Goal: Task Accomplishment & Management: Use online tool/utility

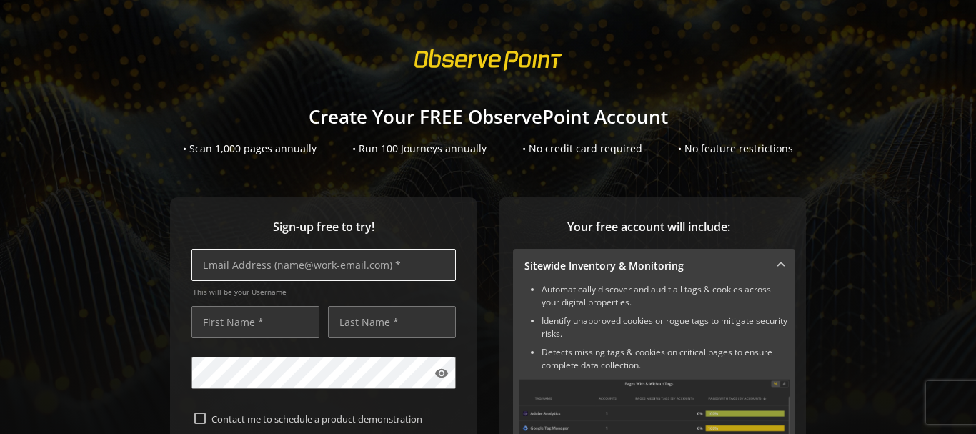
click at [319, 267] on input "text" at bounding box center [324, 265] width 264 height 32
type input "[EMAIL_ADDRESS][DOMAIN_NAME]"
type input "Farooq"
type input "[PERSON_NAME]"
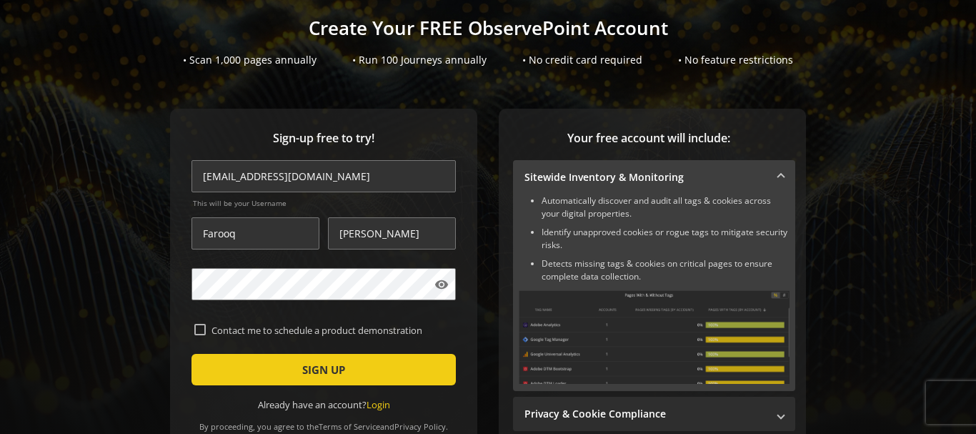
scroll to position [119, 0]
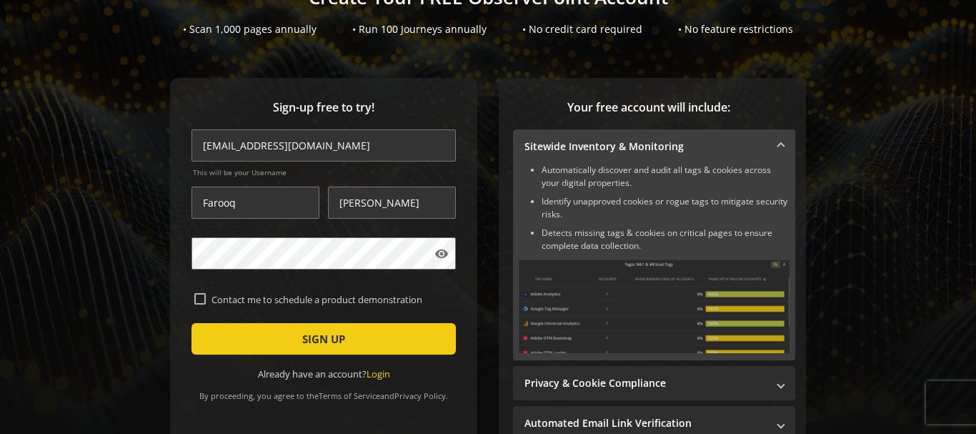
click at [200, 296] on input "Contact me to schedule a product demonstration" at bounding box center [199, 298] width 11 height 11
checkbox input "true"
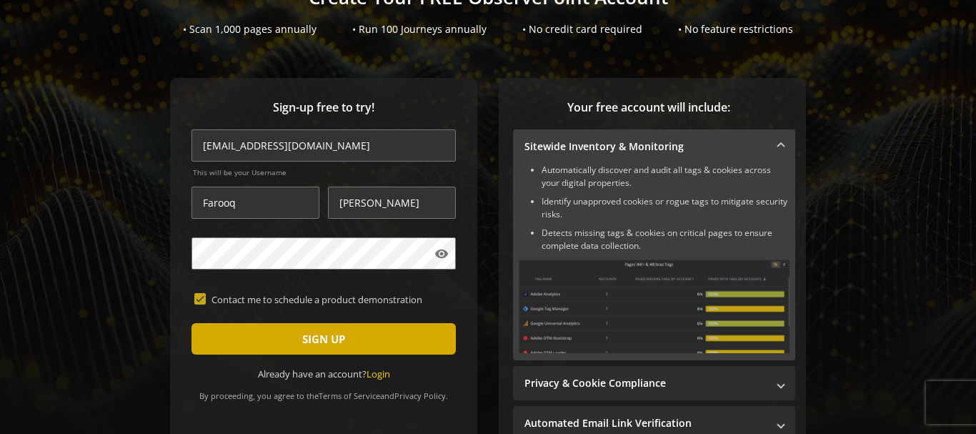
click at [274, 339] on span "submit" at bounding box center [324, 339] width 264 height 34
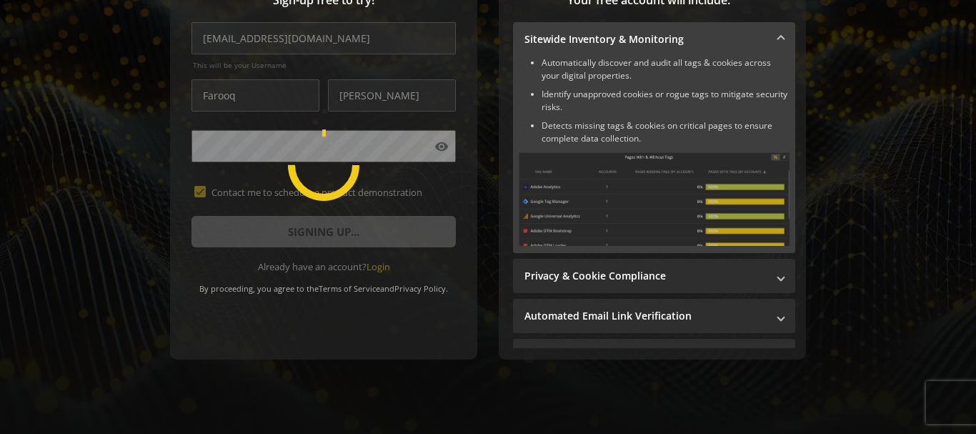
scroll to position [234, 0]
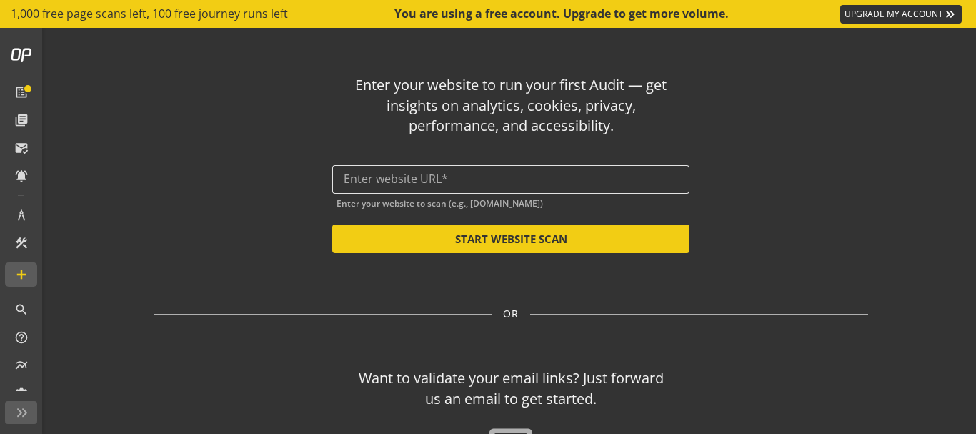
click at [507, 181] on input "text" at bounding box center [511, 179] width 335 height 14
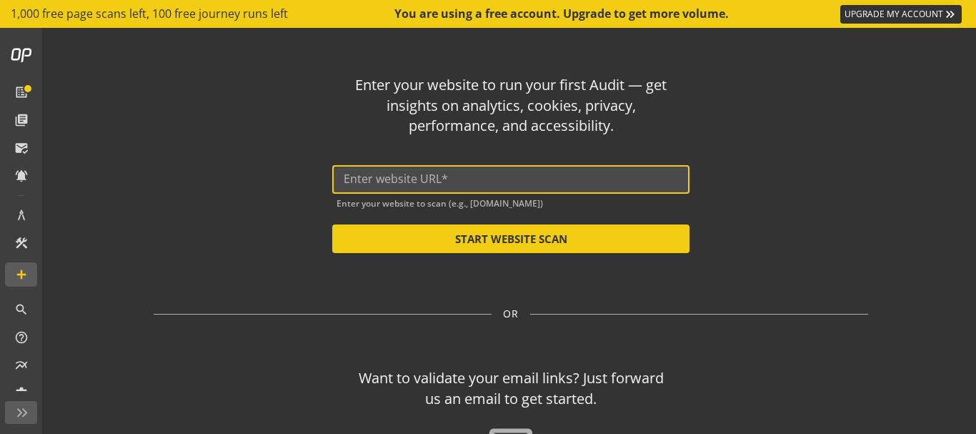
paste input "[URL][DOMAIN_NAME]"
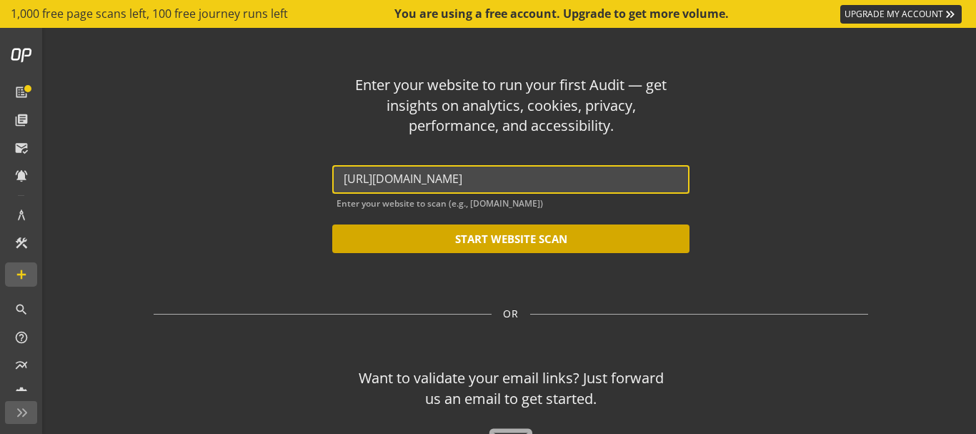
type input "[URL][DOMAIN_NAME]"
click at [513, 234] on button "START WEBSITE SCAN" at bounding box center [510, 238] width 357 height 29
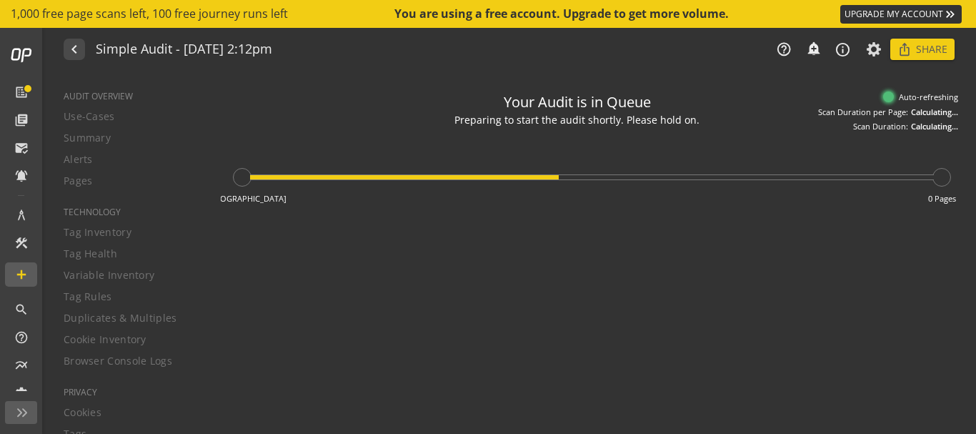
type textarea "Notes can include: -a description of what this audit is validating -changes in …"
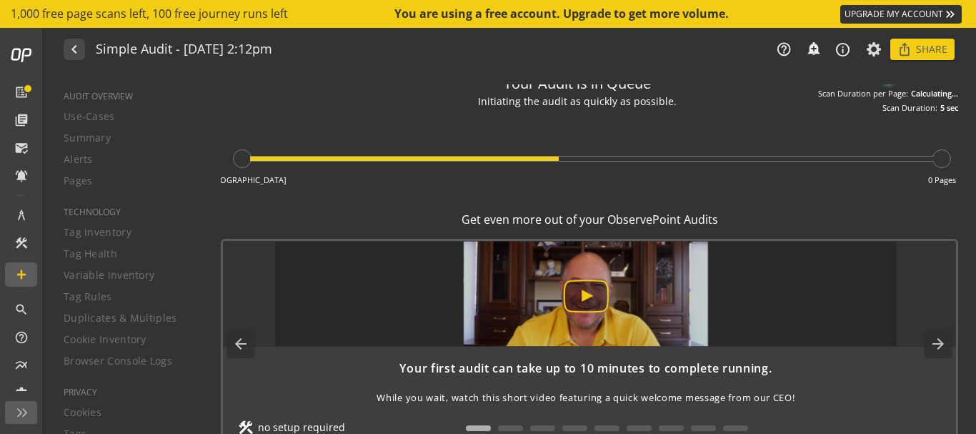
scroll to position [24, 0]
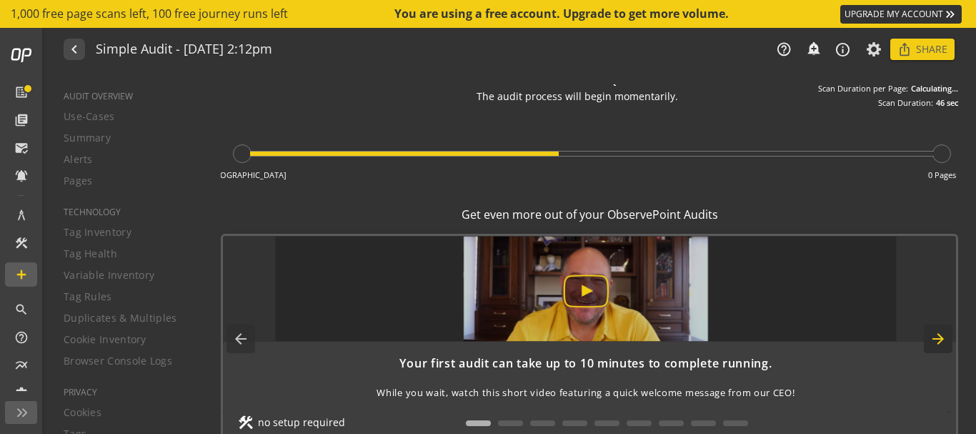
click at [924, 338] on mat-icon "arrow_forward" at bounding box center [938, 339] width 29 height 29
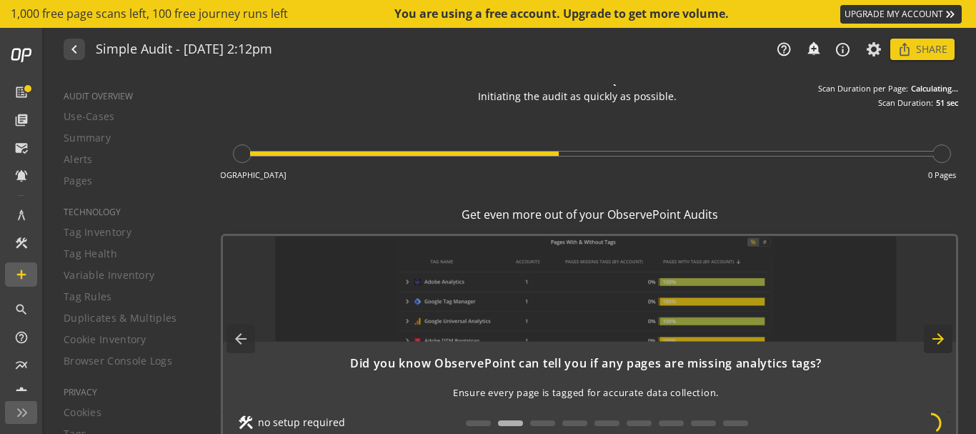
click at [929, 341] on mat-icon "arrow_forward" at bounding box center [938, 339] width 29 height 29
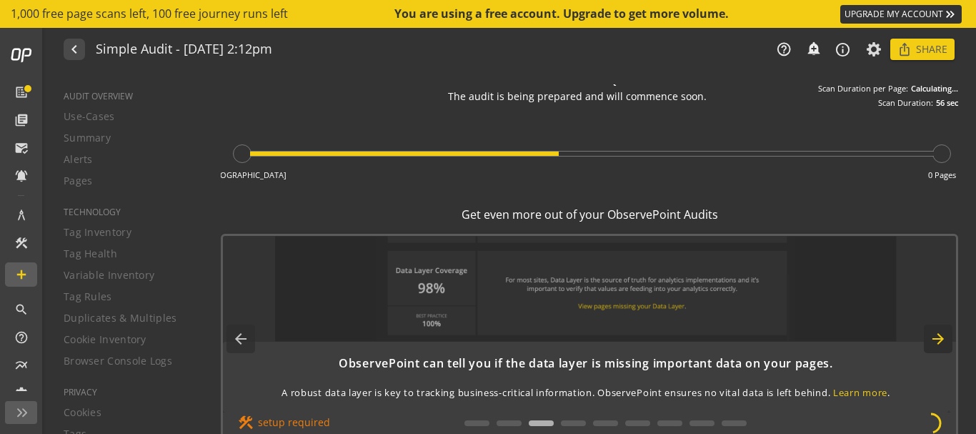
click at [927, 341] on mat-icon "arrow_forward" at bounding box center [938, 339] width 29 height 29
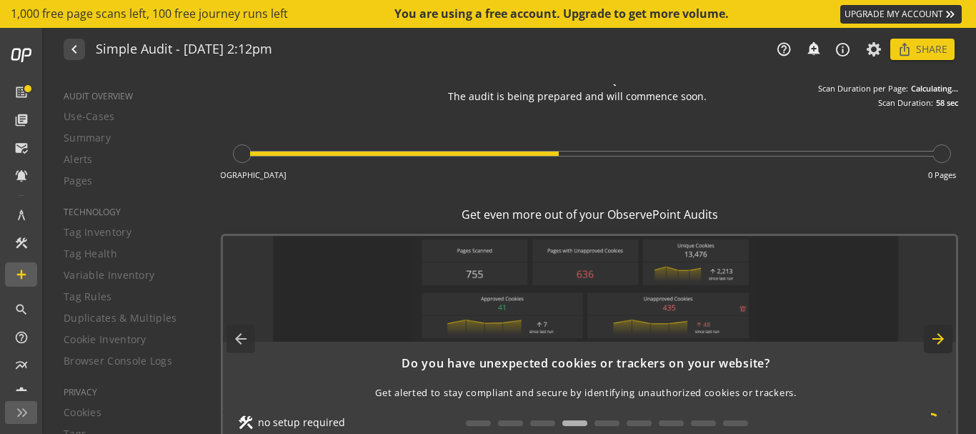
click at [927, 341] on mat-icon "arrow_forward" at bounding box center [938, 339] width 29 height 29
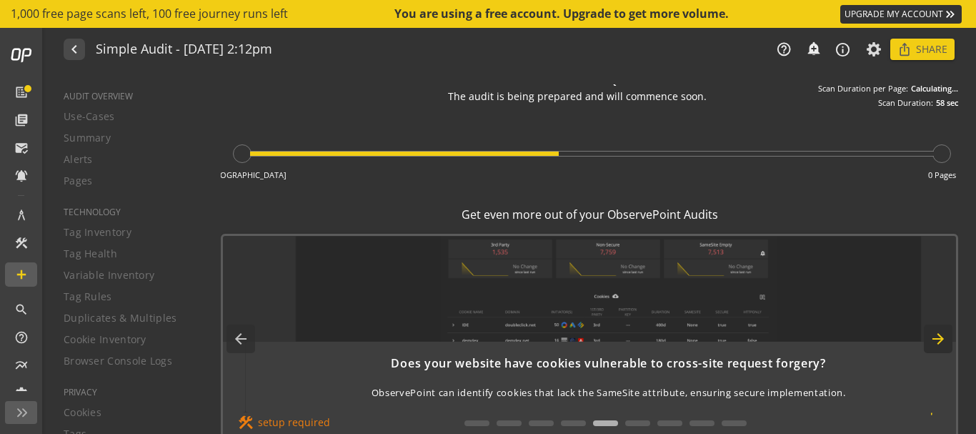
click at [927, 341] on mat-icon "arrow_forward" at bounding box center [938, 339] width 29 height 29
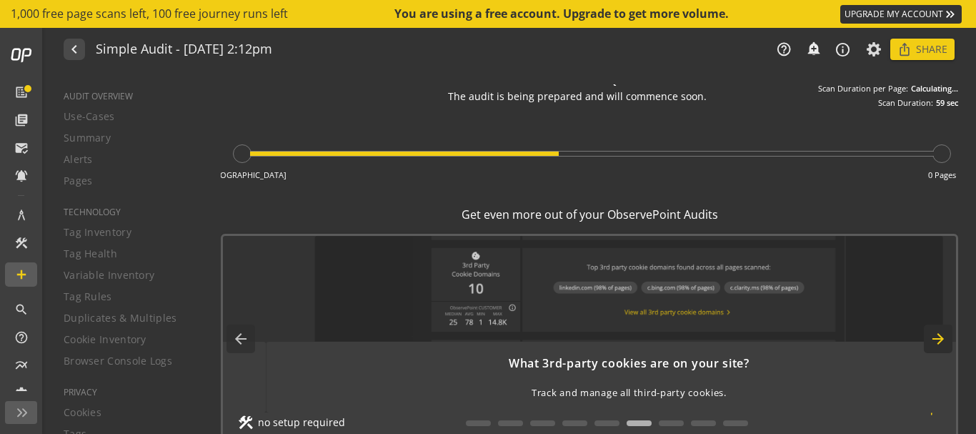
click at [927, 341] on mat-icon "arrow_forward" at bounding box center [938, 339] width 29 height 29
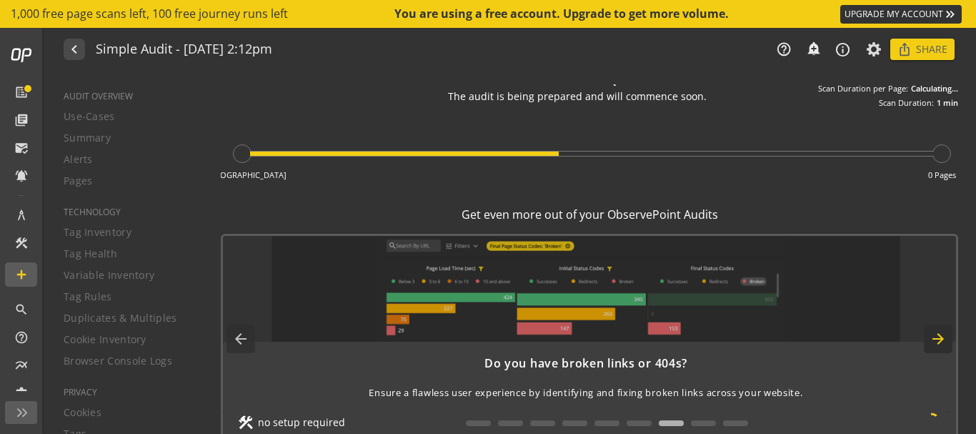
click at [927, 341] on mat-icon "arrow_forward" at bounding box center [938, 339] width 29 height 29
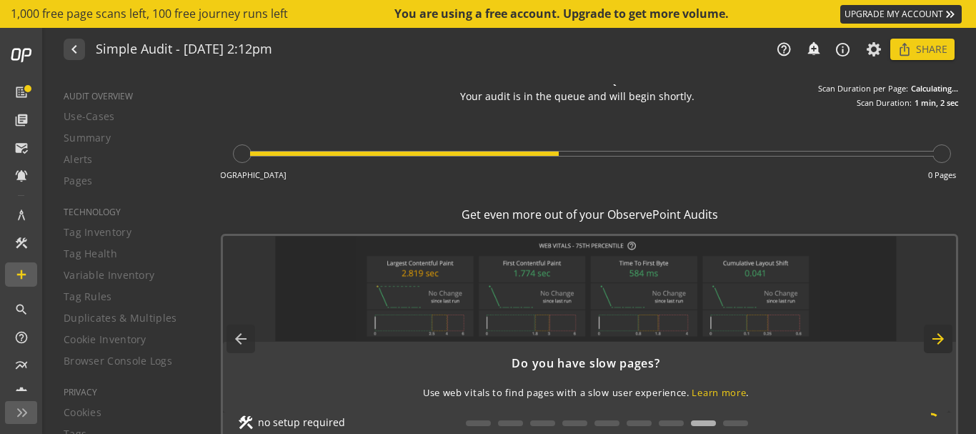
click at [927, 341] on mat-icon "arrow_forward" at bounding box center [938, 339] width 29 height 29
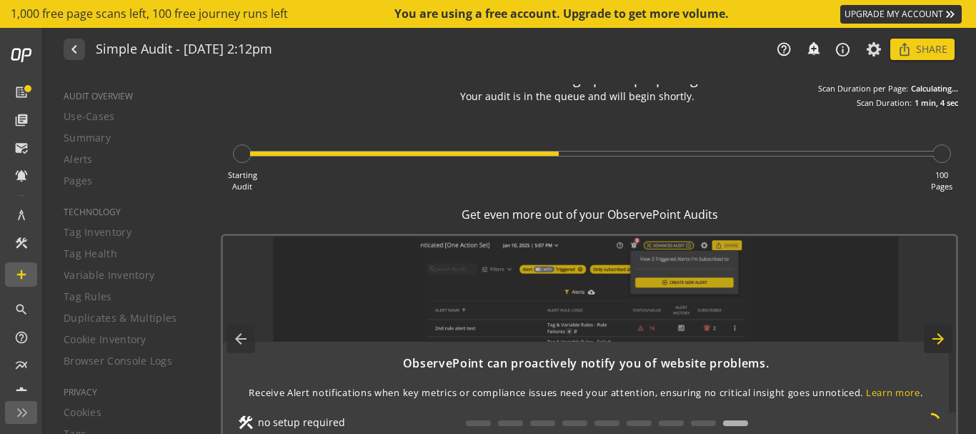
click at [927, 341] on mat-icon "arrow_forward" at bounding box center [938, 339] width 29 height 29
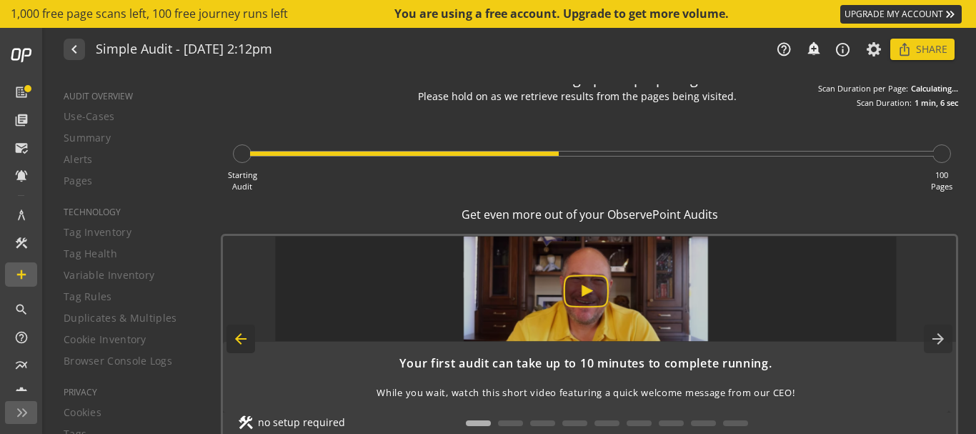
click at [232, 337] on mat-icon "arrow_back" at bounding box center [241, 339] width 29 height 29
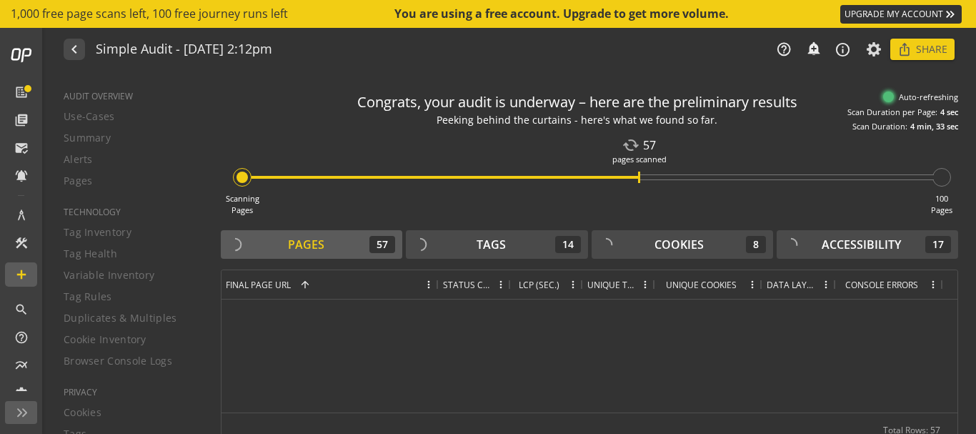
scroll to position [0, 0]
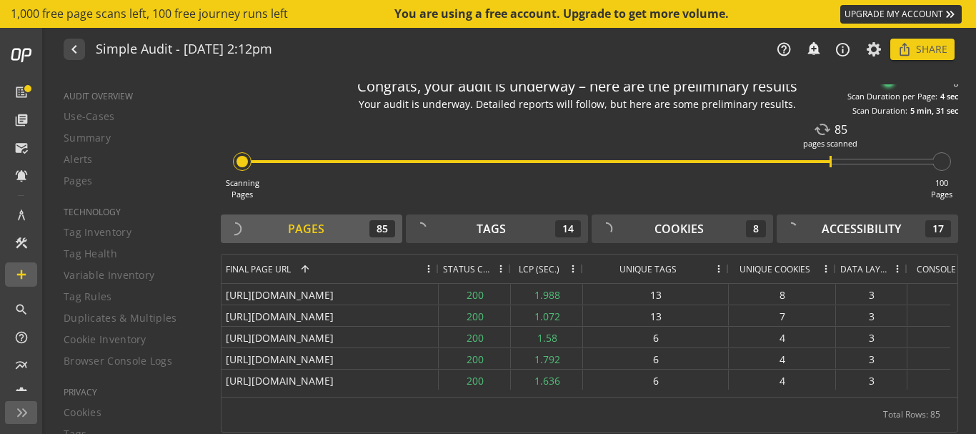
drag, startPoint x: 653, startPoint y: 265, endPoint x: 727, endPoint y: 264, distance: 73.6
click at [727, 264] on div at bounding box center [729, 268] width 6 height 29
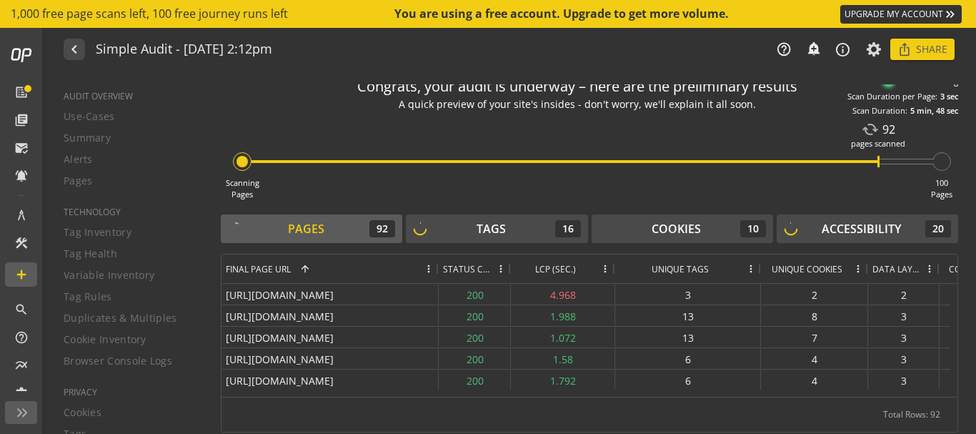
drag, startPoint x: 581, startPoint y: 265, endPoint x: 613, endPoint y: 262, distance: 32.3
click at [613, 262] on div at bounding box center [615, 268] width 6 height 29
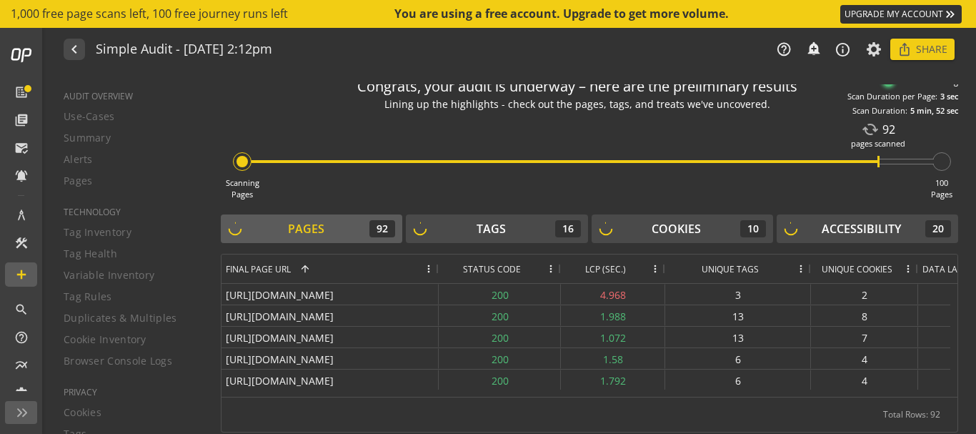
drag, startPoint x: 510, startPoint y: 265, endPoint x: 560, endPoint y: 266, distance: 50.0
click at [560, 266] on div at bounding box center [561, 268] width 6 height 29
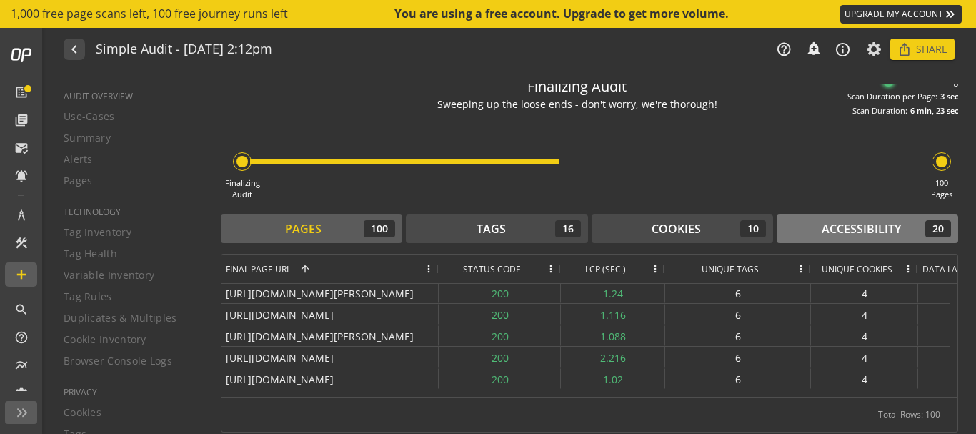
click at [827, 239] on button "Accessibility 20" at bounding box center [868, 228] width 182 height 29
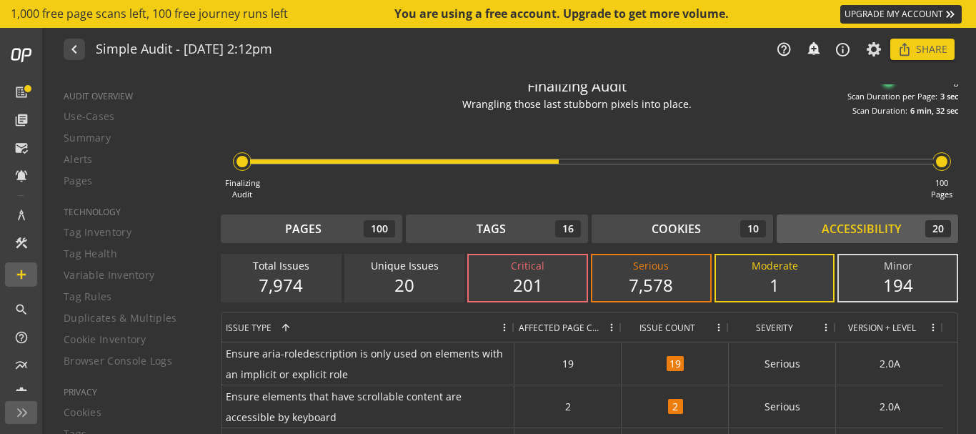
drag, startPoint x: 535, startPoint y: 284, endPoint x: 553, endPoint y: 281, distance: 17.4
click at [553, 281] on div "201" at bounding box center [527, 285] width 89 height 24
drag, startPoint x: 619, startPoint y: 283, endPoint x: 676, endPoint y: 283, distance: 56.5
click at [676, 283] on div "7,578" at bounding box center [651, 285] width 89 height 24
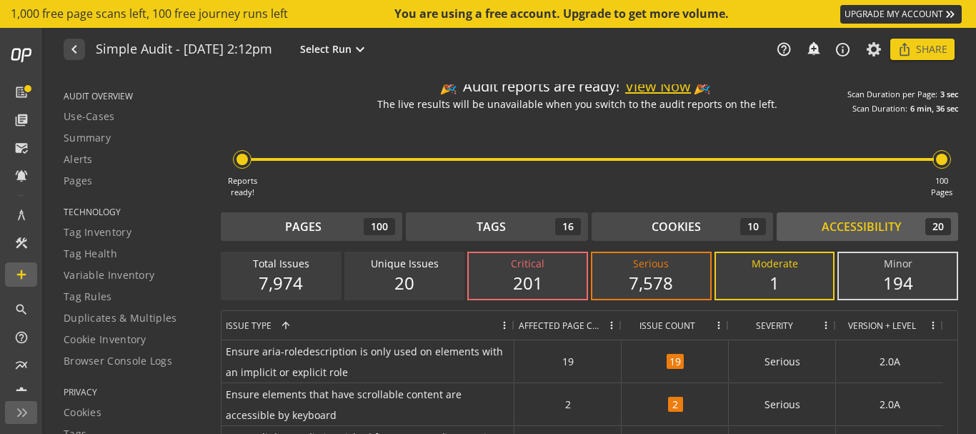
drag, startPoint x: 773, startPoint y: 278, endPoint x: 781, endPoint y: 278, distance: 8.6
click at [781, 278] on div "1" at bounding box center [775, 283] width 89 height 24
drag, startPoint x: 875, startPoint y: 280, endPoint x: 921, endPoint y: 280, distance: 46.5
click at [921, 280] on div "194" at bounding box center [898, 283] width 89 height 24
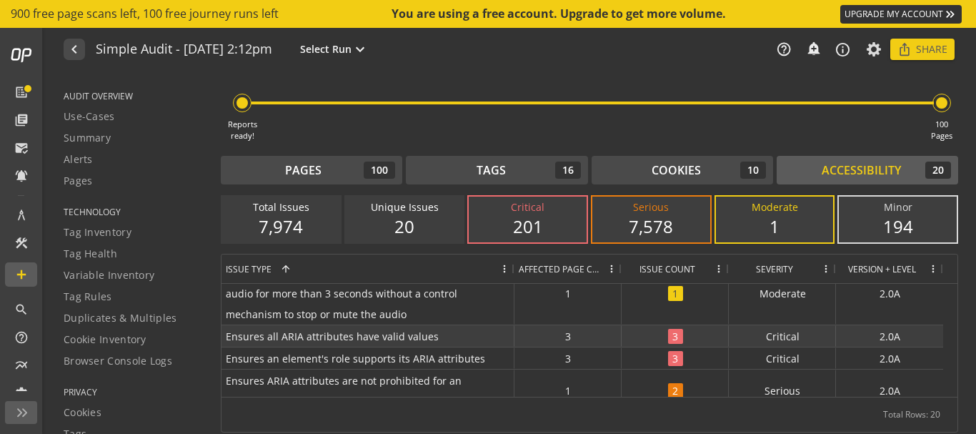
click at [688, 338] on div "3" at bounding box center [675, 335] width 107 height 21
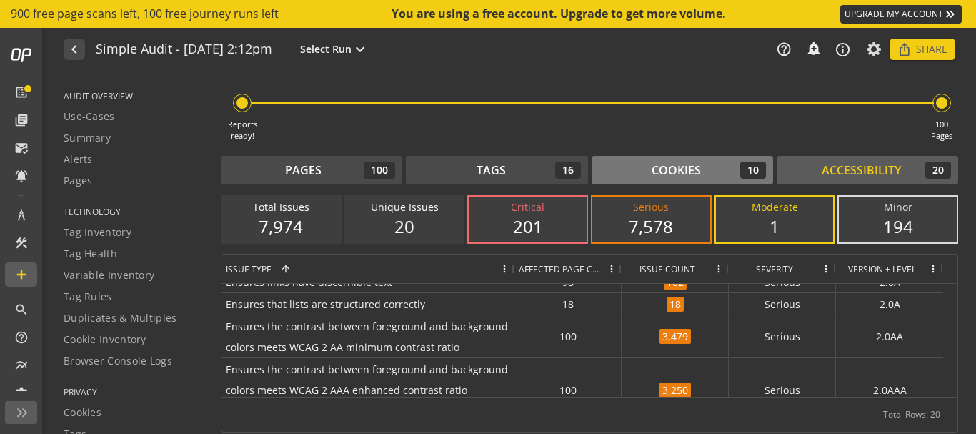
click at [663, 170] on div "Cookies" at bounding box center [676, 170] width 49 height 16
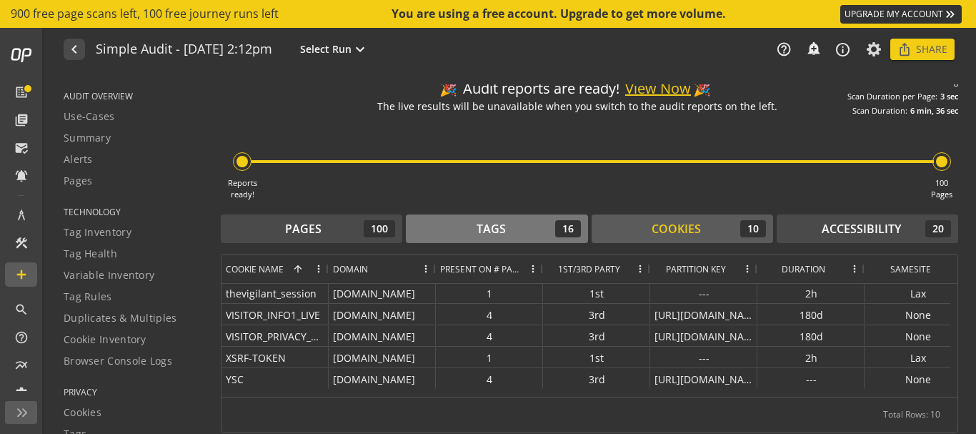
click at [514, 223] on div "Tags 16" at bounding box center [496, 228] width 167 height 17
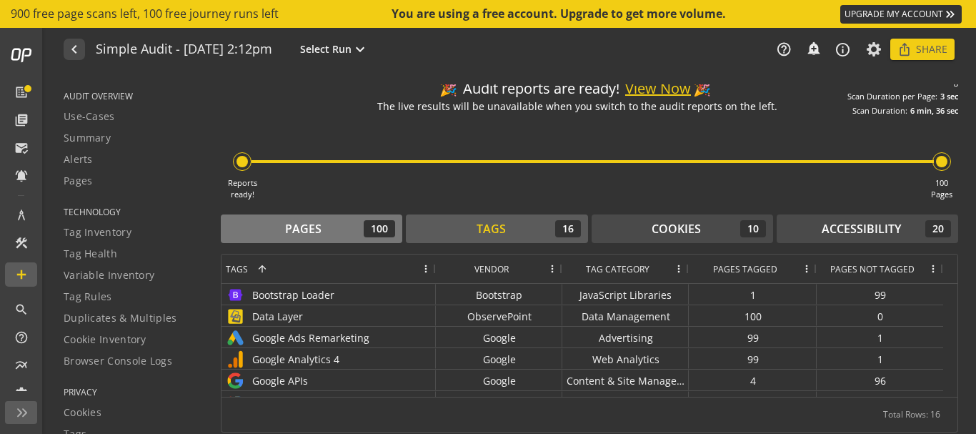
click at [340, 229] on div "Pages 100" at bounding box center [311, 228] width 167 height 17
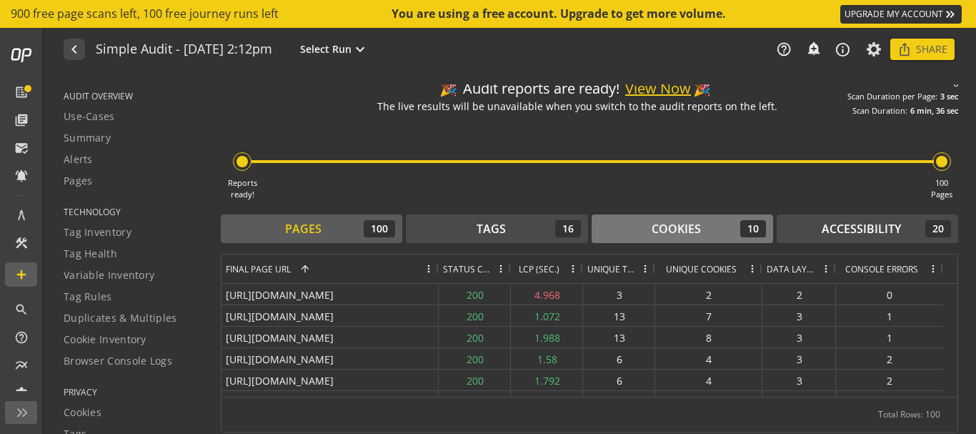
click at [718, 227] on div "Cookies 10" at bounding box center [682, 228] width 167 height 17
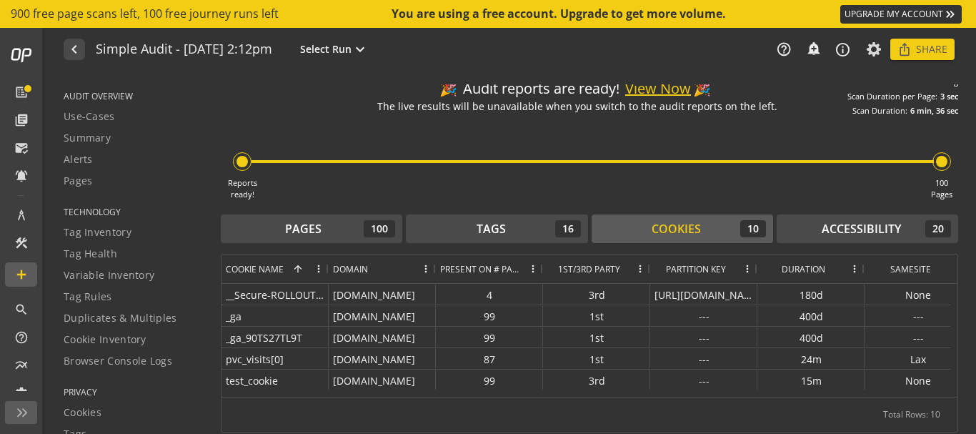
scroll to position [0, 31]
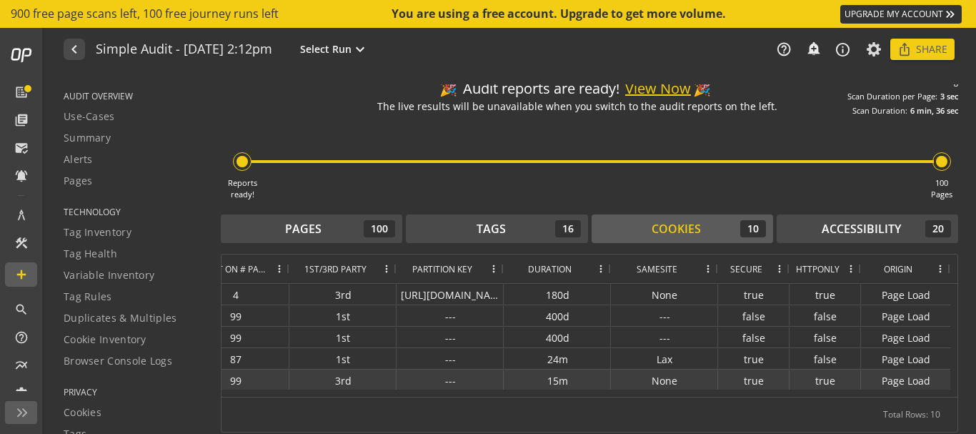
click at [934, 389] on div "Page Load" at bounding box center [905, 380] width 89 height 21
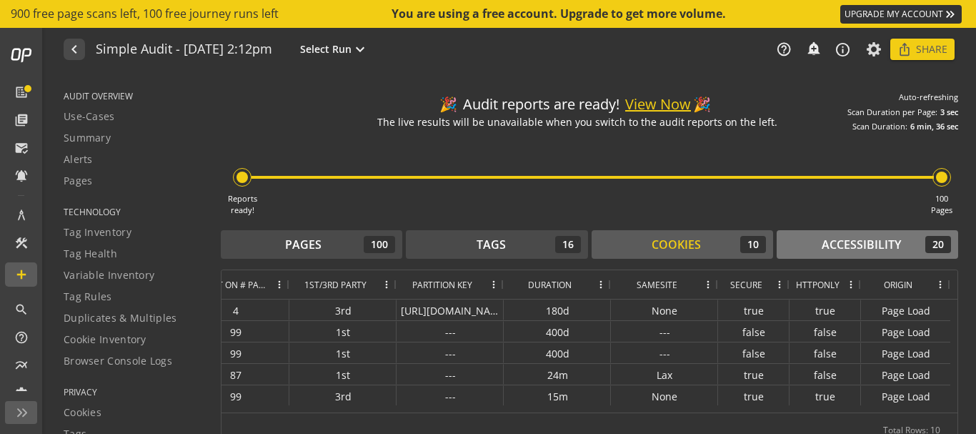
click at [852, 240] on div "Accessibility" at bounding box center [861, 245] width 79 height 16
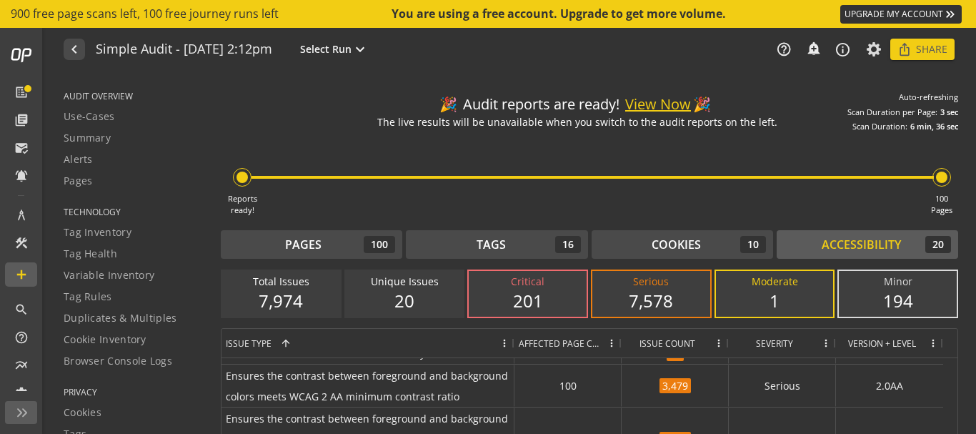
click at [410, 295] on div "20" at bounding box center [404, 301] width 89 height 24
drag, startPoint x: 266, startPoint y: 296, endPoint x: 307, endPoint y: 300, distance: 41.0
click at [307, 300] on div "7,974" at bounding box center [281, 301] width 89 height 24
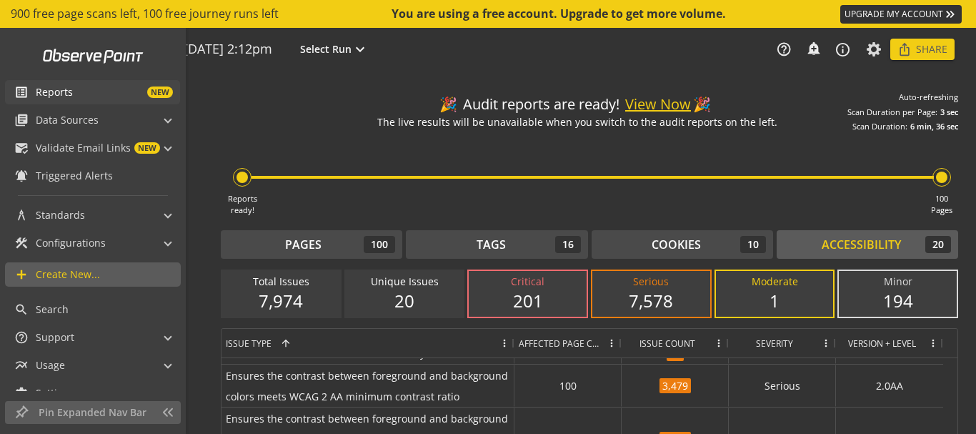
click at [79, 93] on span "NEW" at bounding box center [123, 91] width 100 height 11
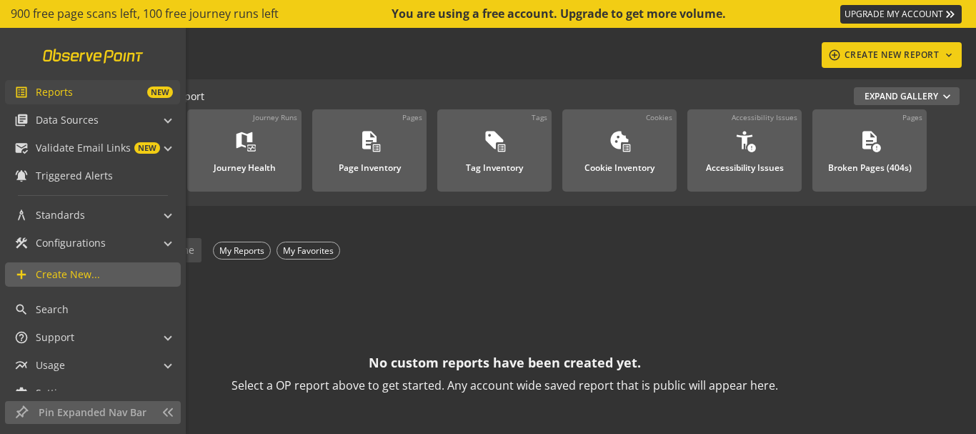
click at [55, 61] on link at bounding box center [93, 55] width 118 height 27
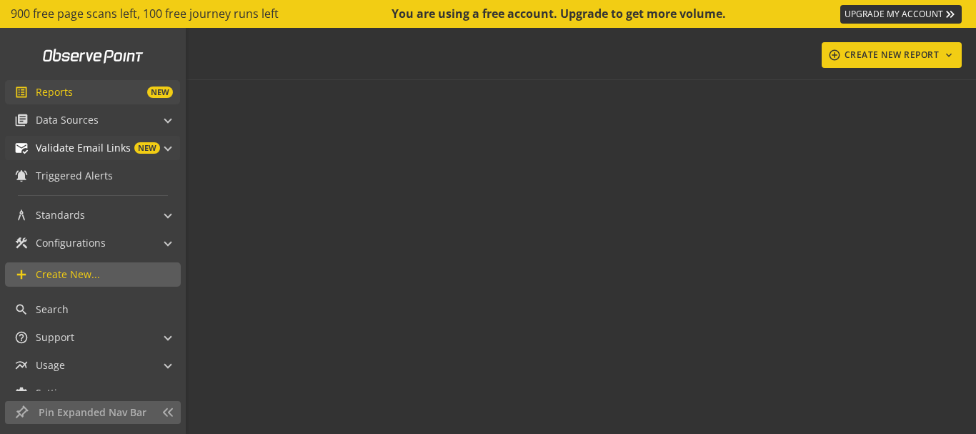
click at [111, 143] on span "Validate Email Links" at bounding box center [83, 148] width 95 height 14
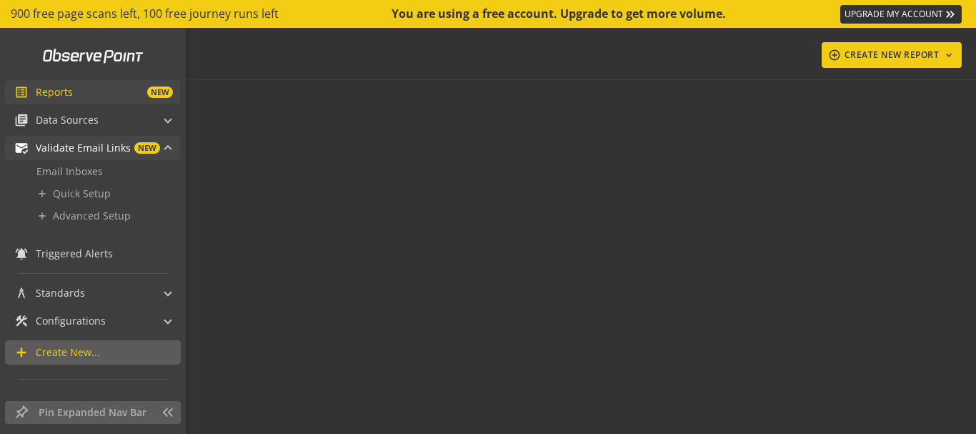
drag, startPoint x: 94, startPoint y: 171, endPoint x: 97, endPoint y: 150, distance: 20.9
click at [94, 171] on span "Email Inboxes" at bounding box center [69, 171] width 66 height 14
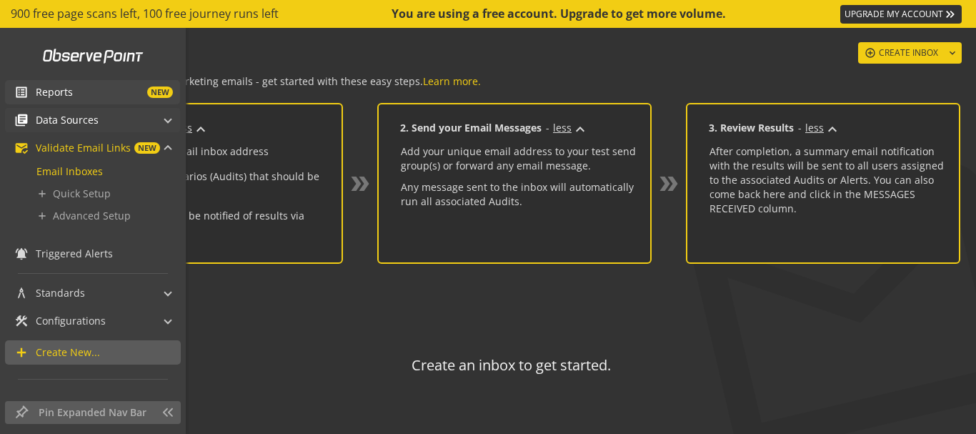
click at [91, 117] on span "Data Sources" at bounding box center [67, 120] width 63 height 14
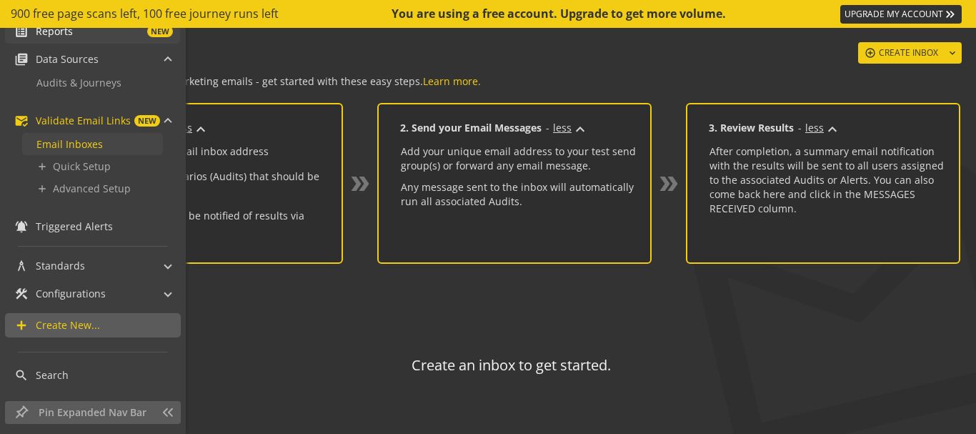
scroll to position [80, 0]
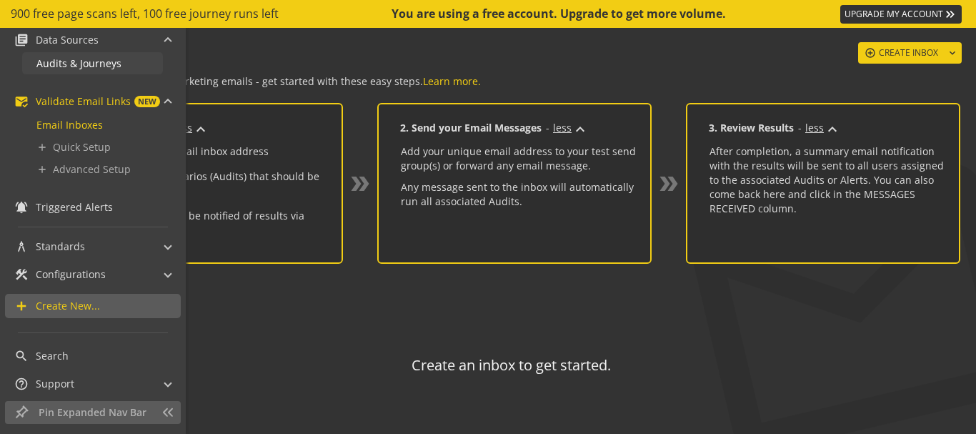
click at [89, 66] on span "Audits & Journeys" at bounding box center [78, 63] width 85 height 14
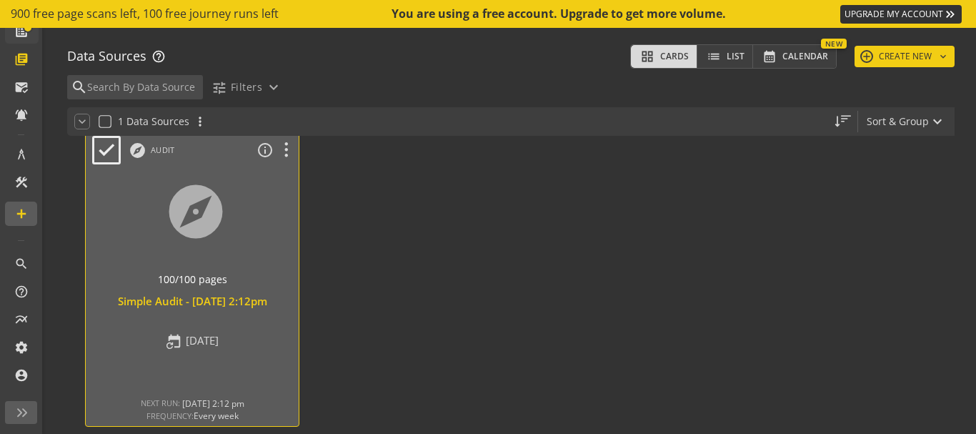
scroll to position [119, 0]
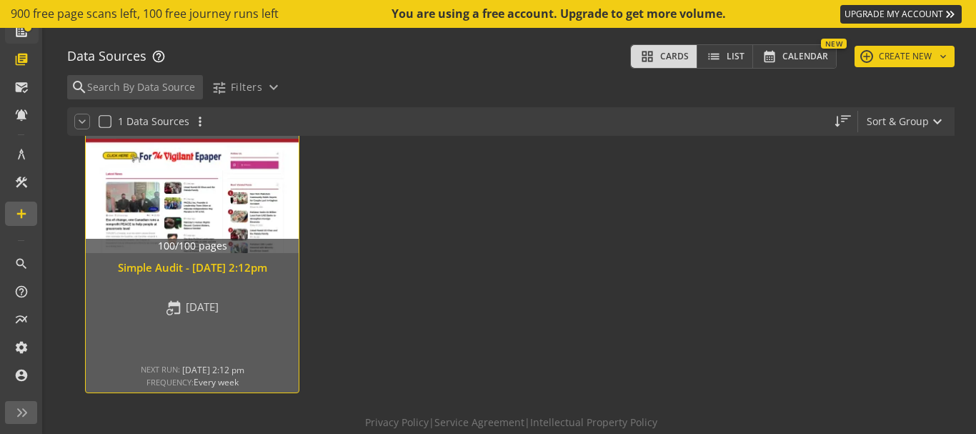
click at [225, 181] on div at bounding box center [193, 196] width 224 height 120
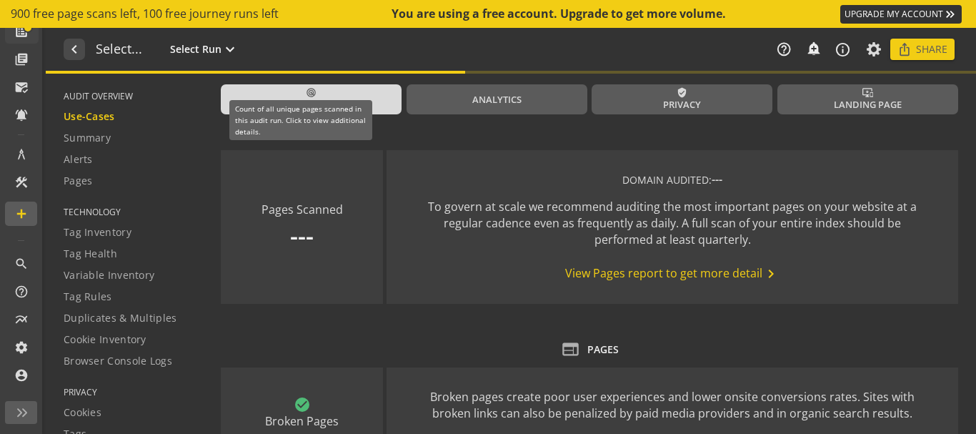
type textarea "Notes can include: -a description of what this audit is validating -changes in …"
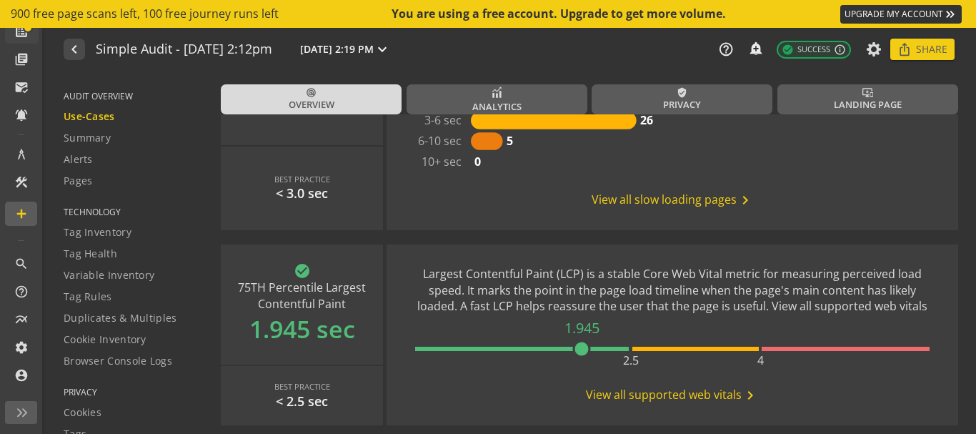
scroll to position [715, 0]
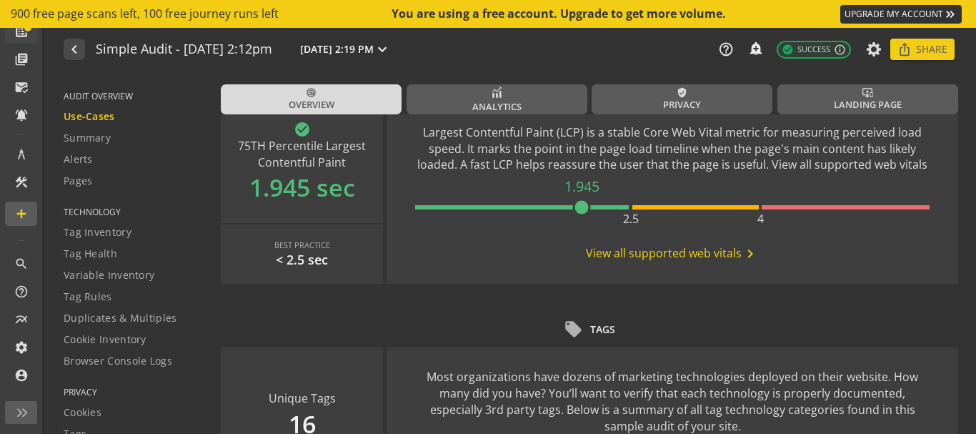
click at [676, 205] on div "4" at bounding box center [696, 207] width 127 height 4
click at [784, 207] on div at bounding box center [846, 207] width 168 height 4
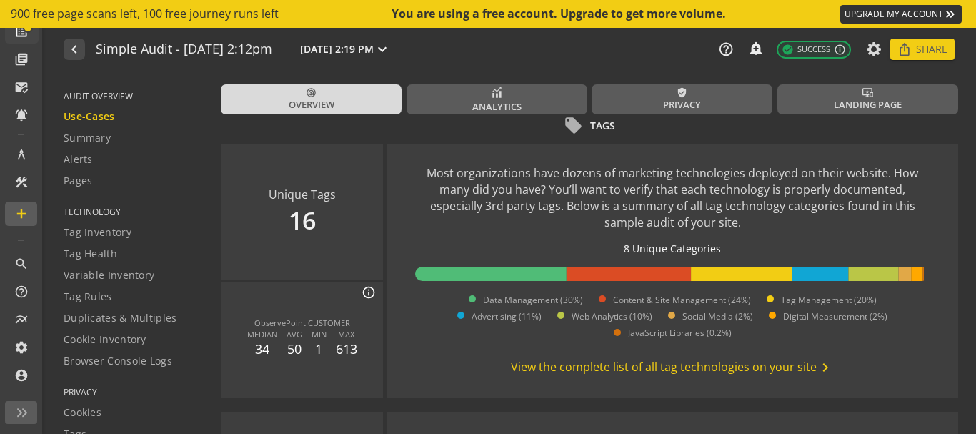
scroll to position [953, 0]
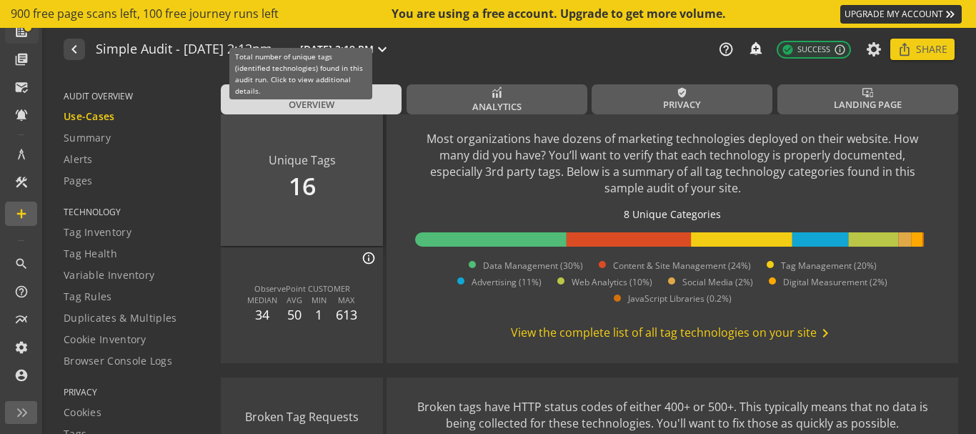
click at [287, 178] on div "Unique Tags 16" at bounding box center [302, 177] width 162 height 137
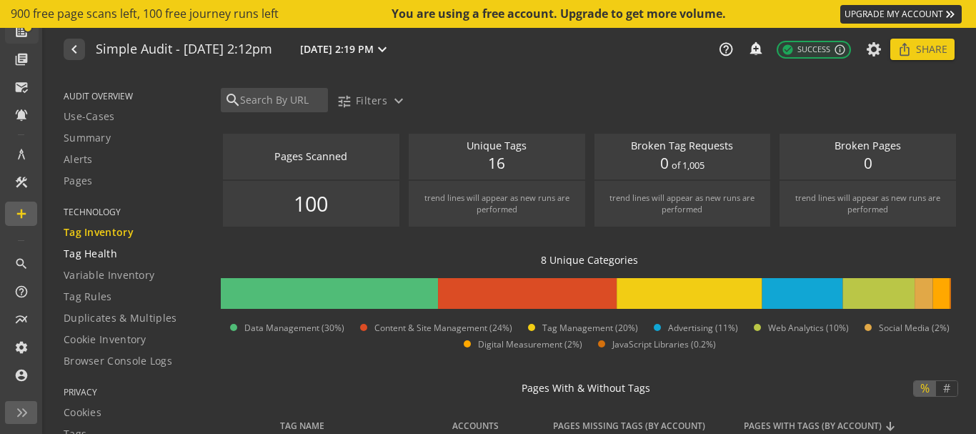
click at [112, 248] on span "Tag Health" at bounding box center [91, 254] width 54 height 14
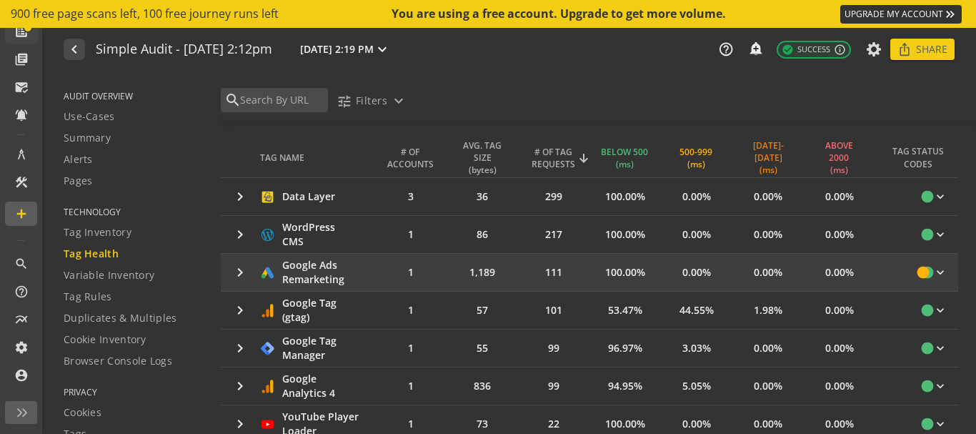
scroll to position [357, 0]
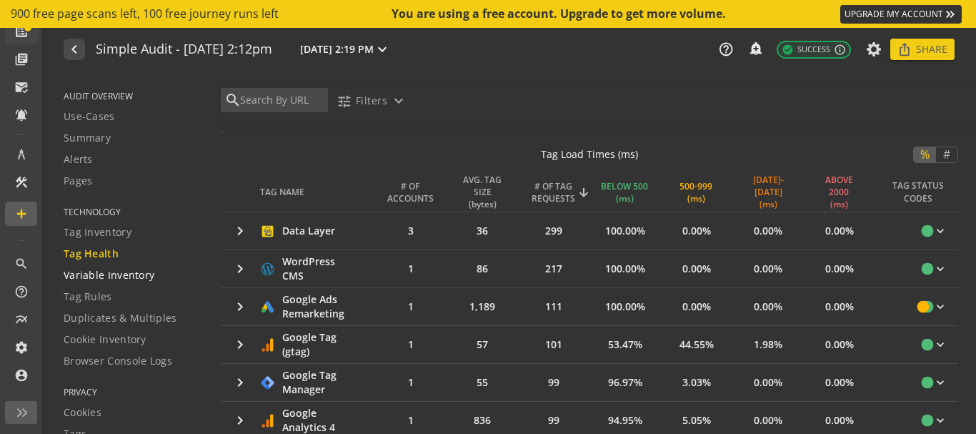
click at [112, 274] on span "Variable Inventory" at bounding box center [109, 275] width 91 height 14
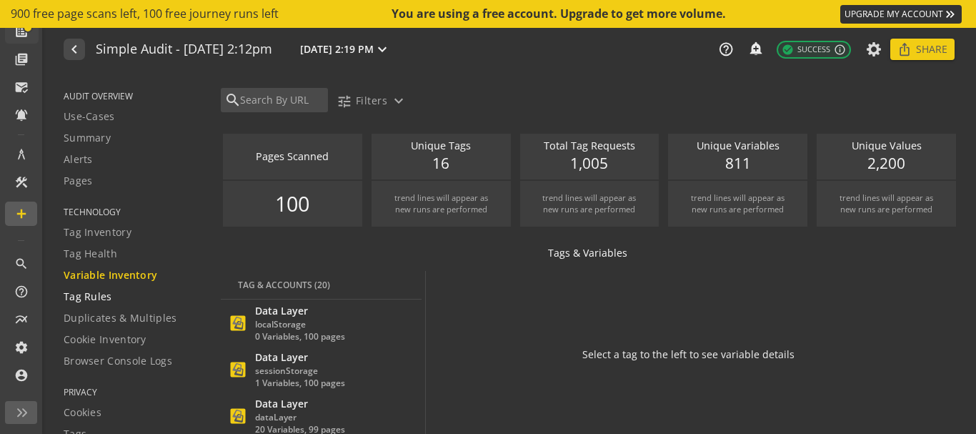
click at [103, 297] on span "Tag Rules" at bounding box center [88, 297] width 49 height 14
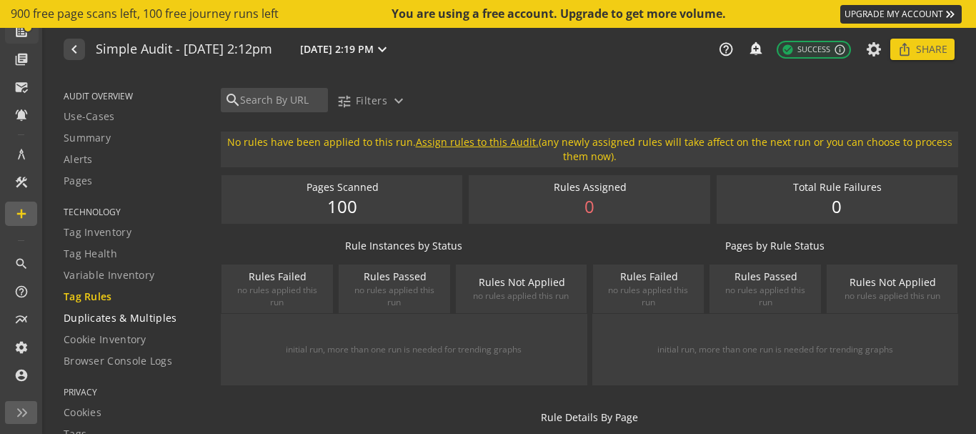
click at [106, 311] on span "Duplicates & Multiples" at bounding box center [121, 318] width 114 height 14
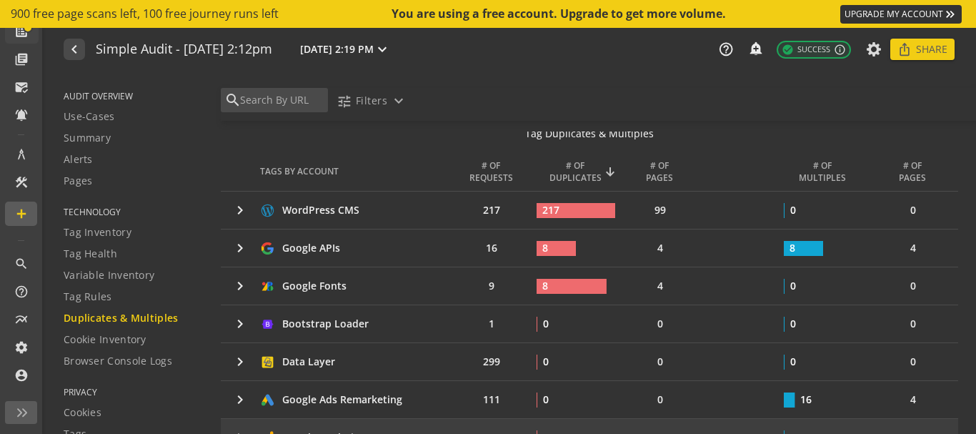
scroll to position [238, 0]
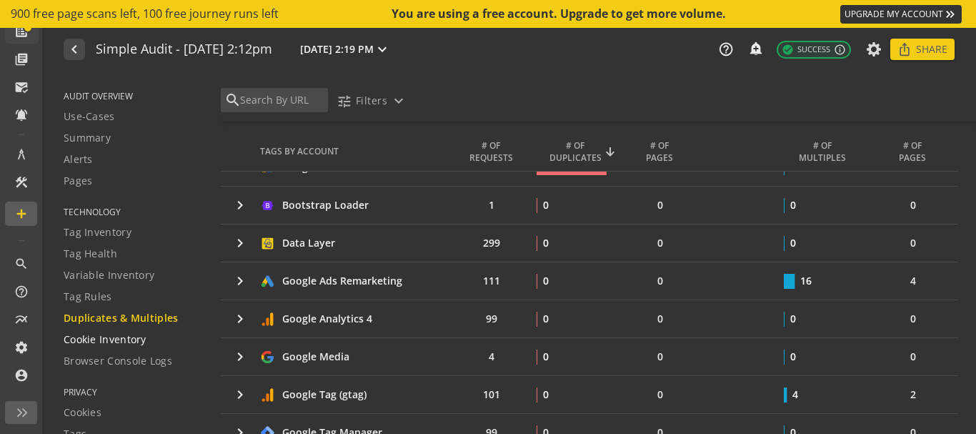
drag, startPoint x: 95, startPoint y: 339, endPoint x: 144, endPoint y: 361, distance: 53.4
click at [96, 339] on span "Cookie Inventory" at bounding box center [105, 339] width 83 height 14
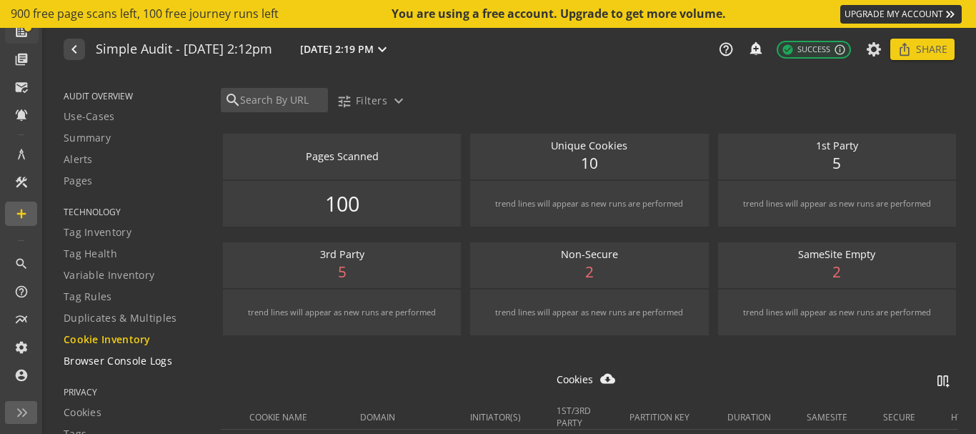
click at [127, 362] on span "Browser Console Logs" at bounding box center [118, 361] width 109 height 14
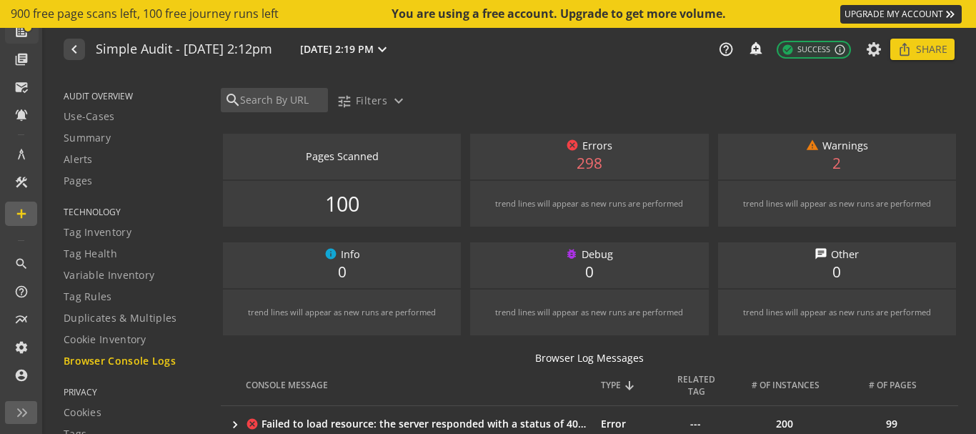
scroll to position [119, 0]
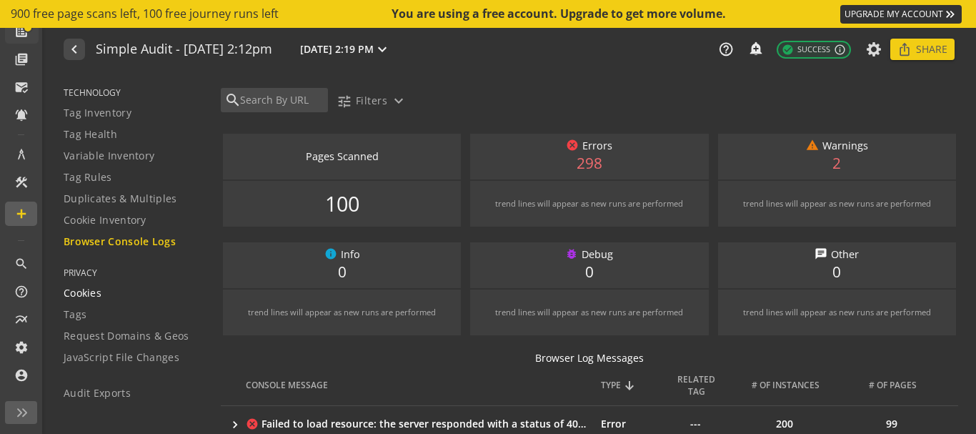
click at [93, 291] on span "Cookies" at bounding box center [83, 293] width 38 height 14
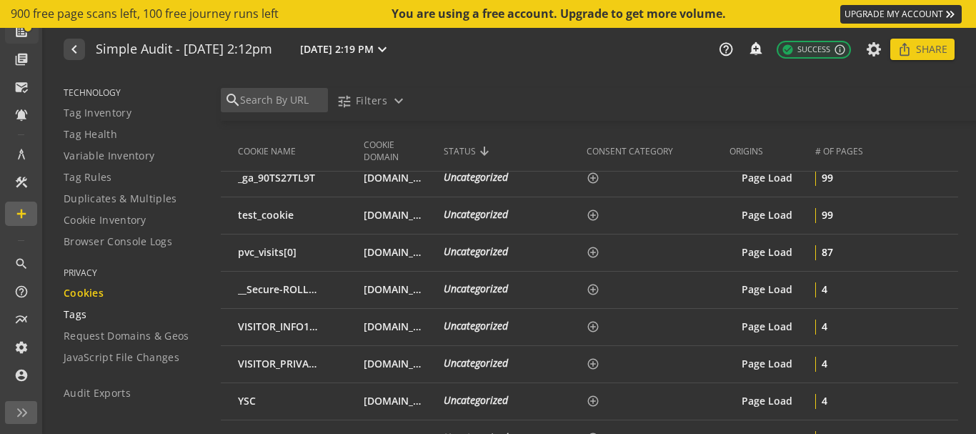
scroll to position [357, 0]
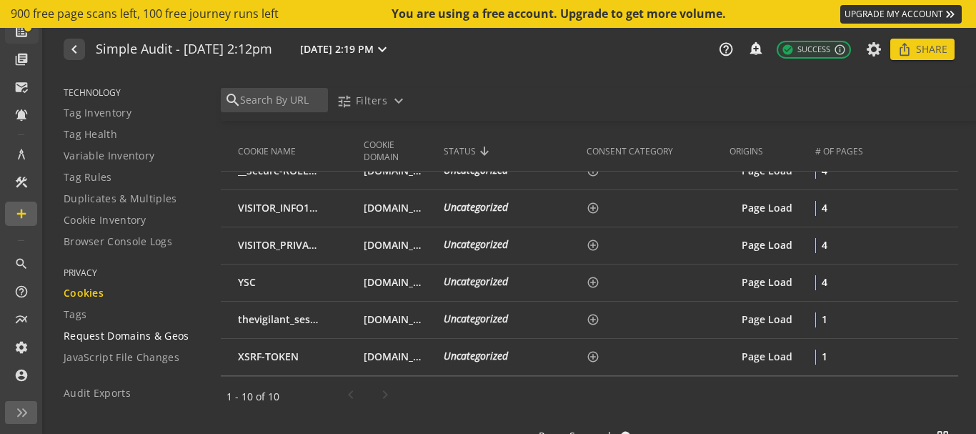
click at [106, 336] on span "Request Domains & Geos" at bounding box center [127, 336] width 126 height 14
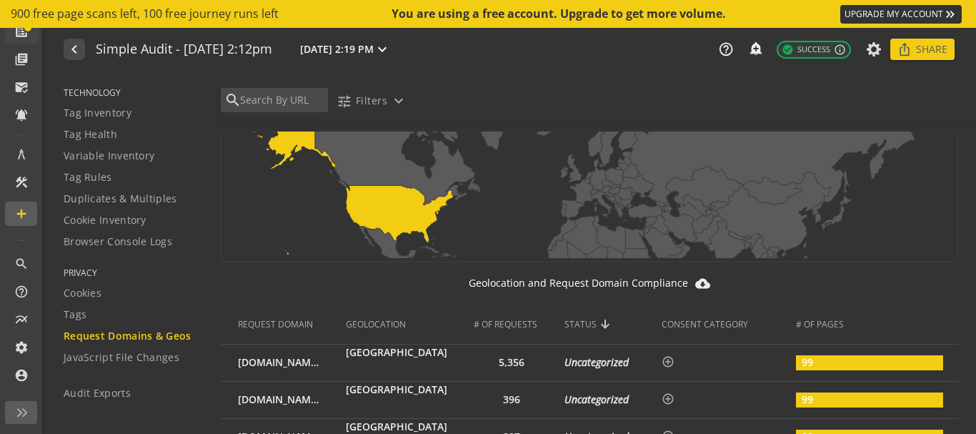
scroll to position [239, 0]
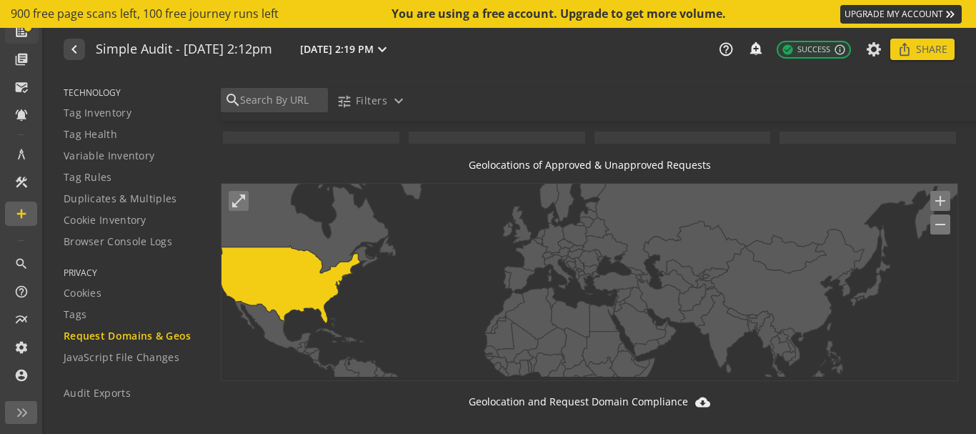
drag, startPoint x: 713, startPoint y: 345, endPoint x: 665, endPoint y: 280, distance: 80.8
click at [665, 280] on icon at bounding box center [590, 280] width 736 height 193
click at [698, 274] on icon at bounding box center [688, 273] width 43 height 28
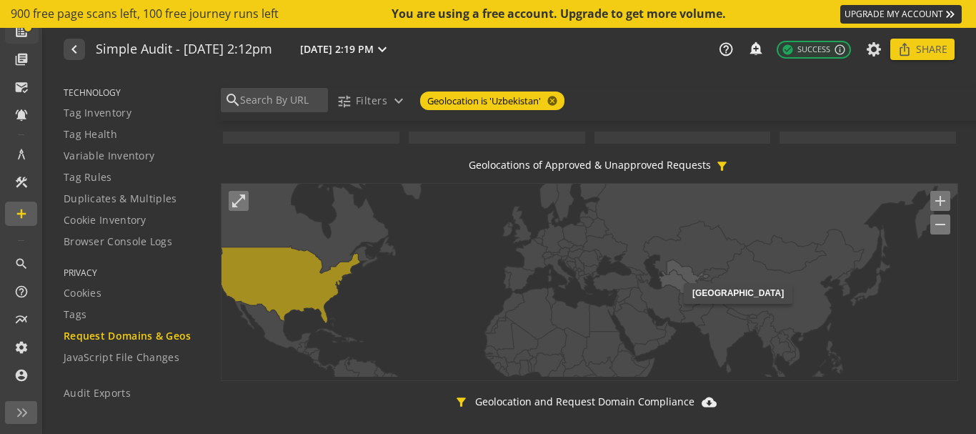
click at [684, 283] on icon at bounding box center [675, 281] width 35 height 24
click at [686, 282] on icon at bounding box center [675, 281] width 35 height 24
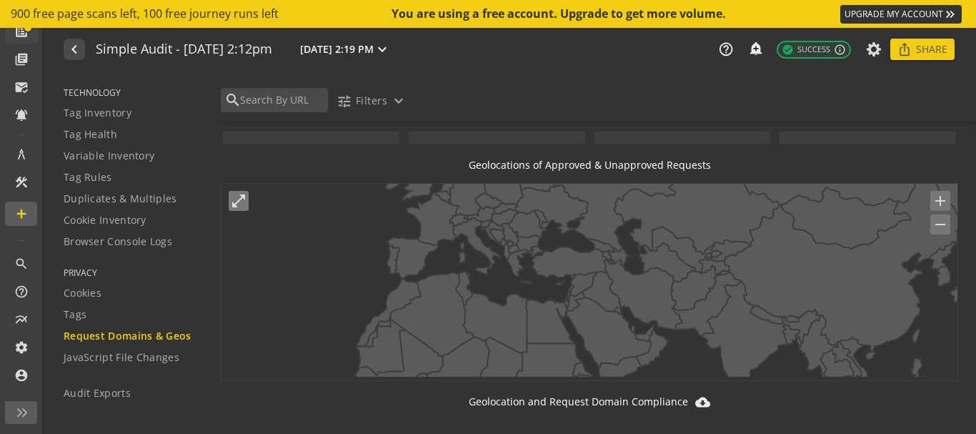
drag, startPoint x: 808, startPoint y: 319, endPoint x: 747, endPoint y: 299, distance: 64.7
click at [741, 299] on icon at bounding box center [707, 304] width 69 height 64
click at [733, 306] on icon at bounding box center [707, 304] width 69 height 64
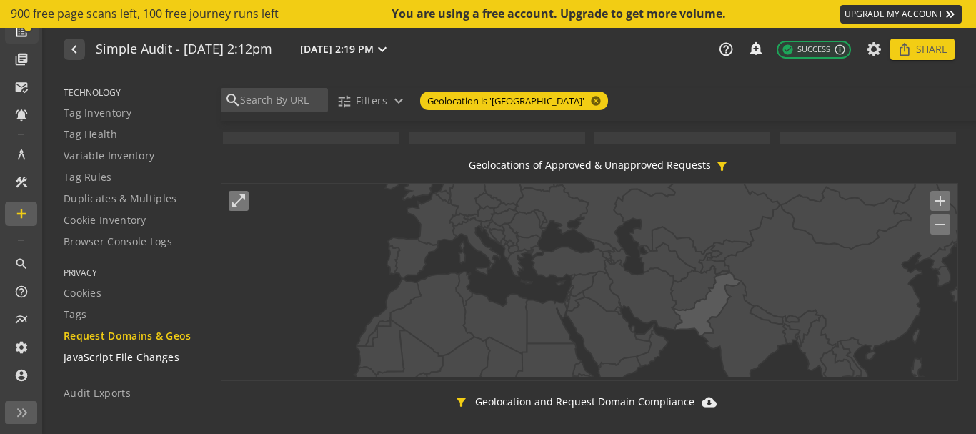
click at [96, 347] on link "JavaScript File Changes" at bounding box center [133, 357] width 139 height 21
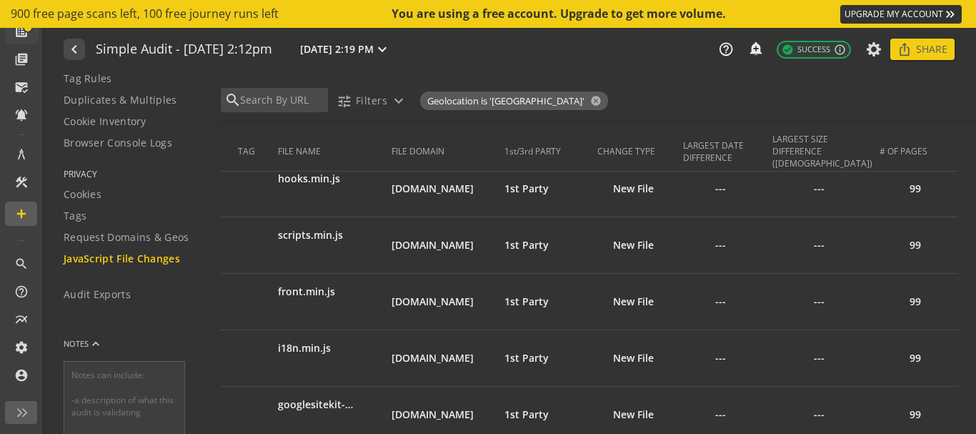
scroll to position [238, 0]
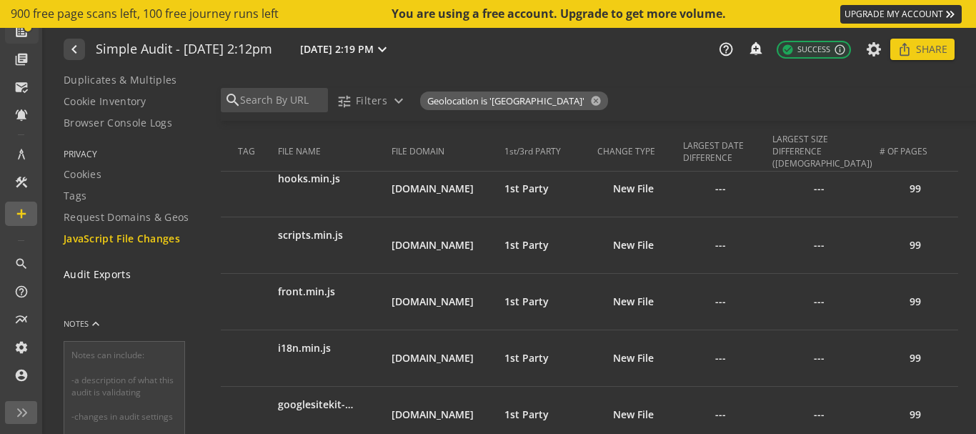
click at [107, 272] on span "Audit Exports" at bounding box center [97, 274] width 67 height 14
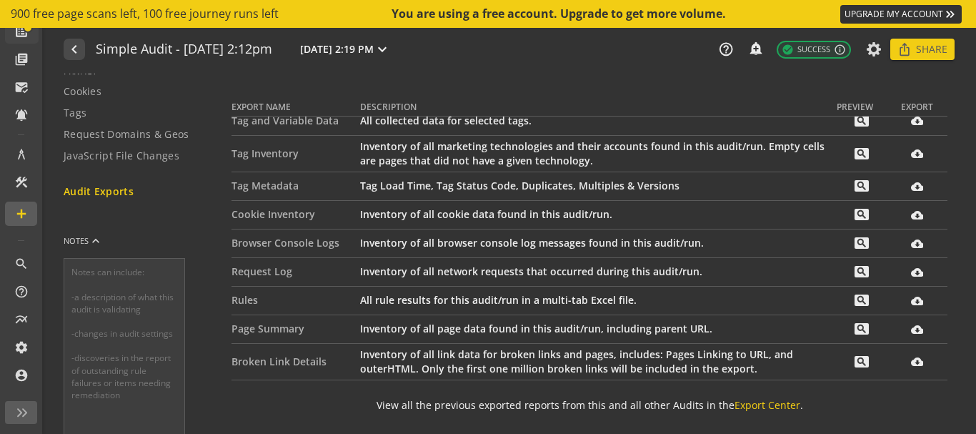
scroll to position [382, 0]
